Goal: Task Accomplishment & Management: Use online tool/utility

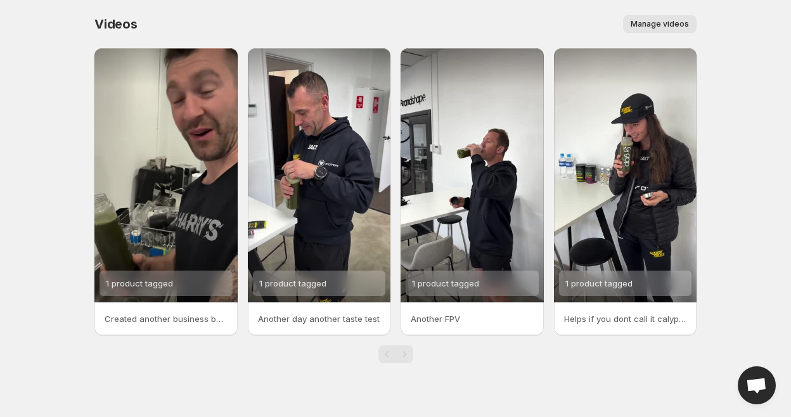
click at [639, 23] on span "Manage videos" at bounding box center [659, 24] width 58 height 10
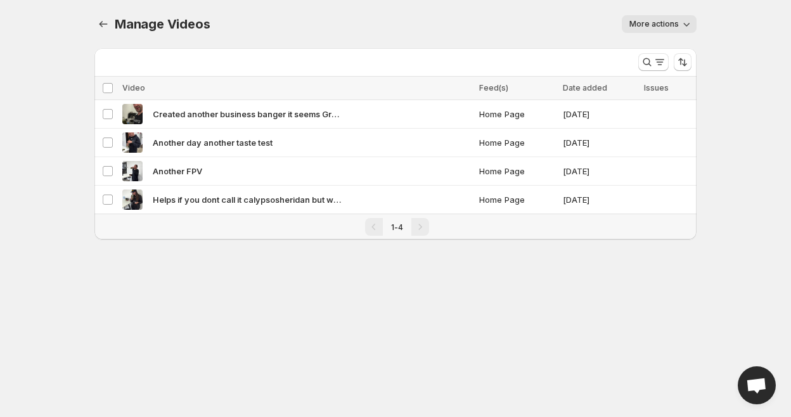
click at [666, 30] on button "More actions" at bounding box center [658, 24] width 75 height 18
click at [504, 26] on div "More actions" at bounding box center [460, 24] width 471 height 18
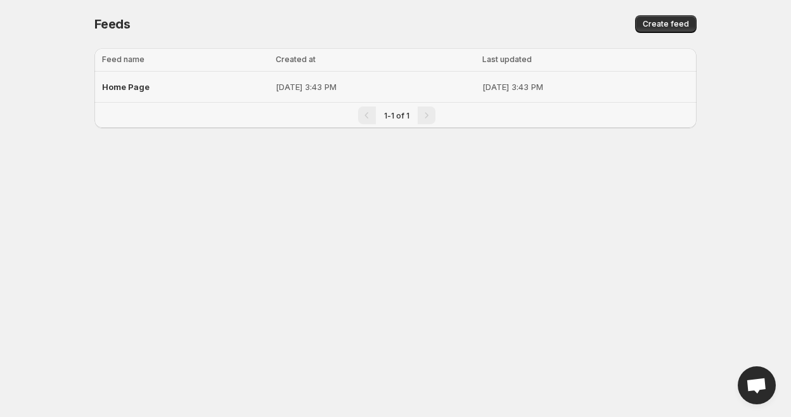
click at [108, 84] on span "Home Page" at bounding box center [126, 87] width 48 height 10
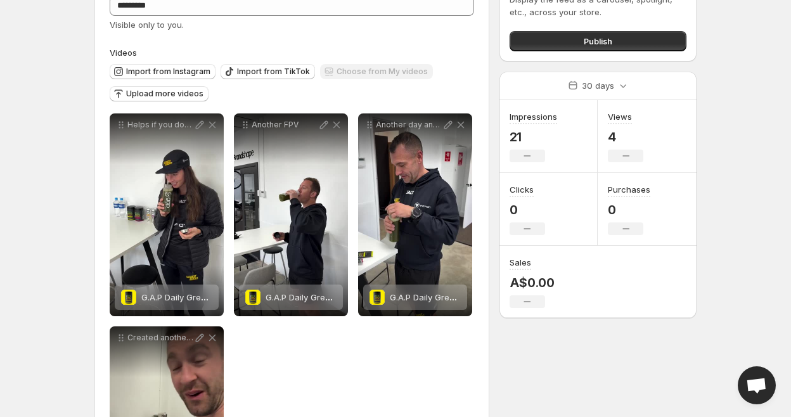
scroll to position [84, 0]
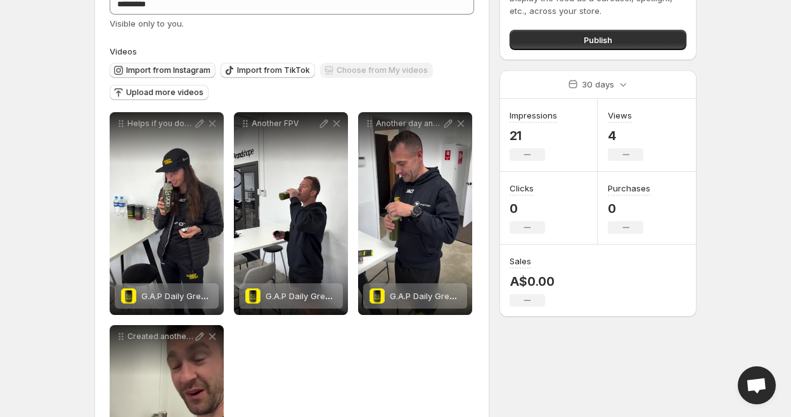
click at [164, 74] on span "Import from Instagram" at bounding box center [168, 70] width 84 height 10
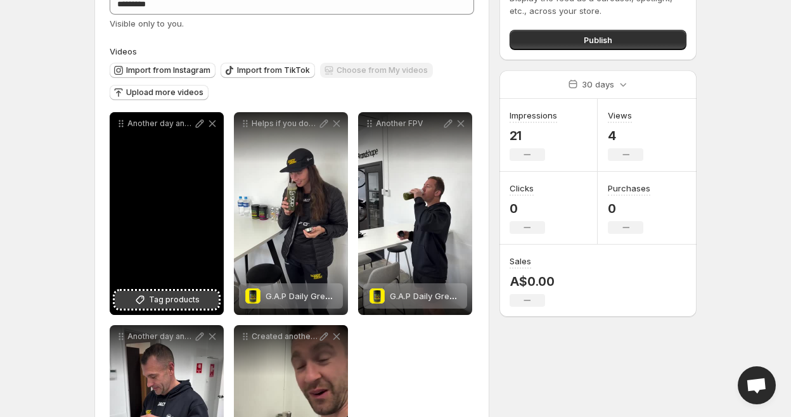
click at [192, 296] on span "Tag products" at bounding box center [174, 299] width 51 height 13
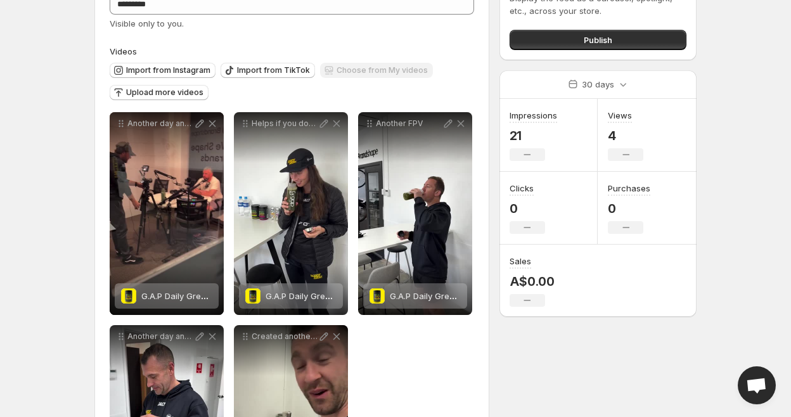
scroll to position [0, 0]
